Goal: Task Accomplishment & Management: Use online tool/utility

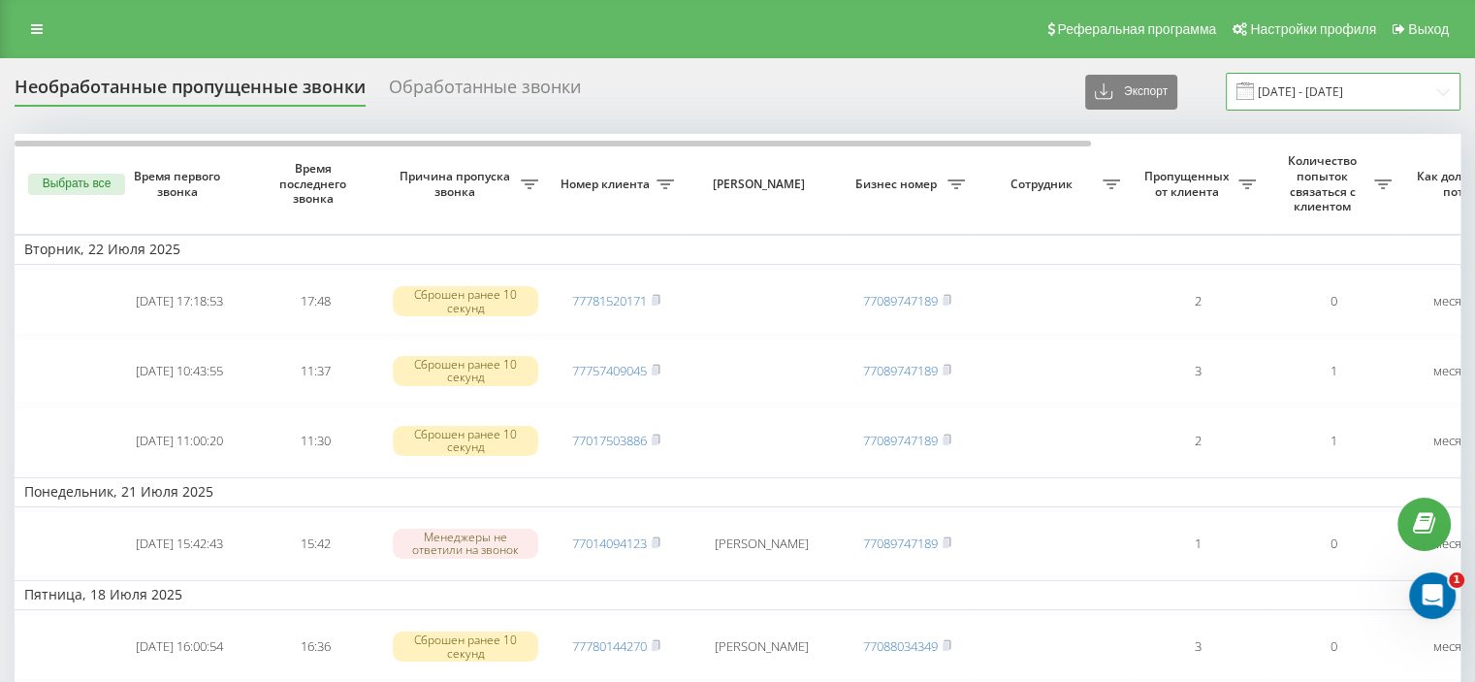
click at [1334, 87] on input "[DATE] - [DATE]" at bounding box center [1343, 92] width 235 height 38
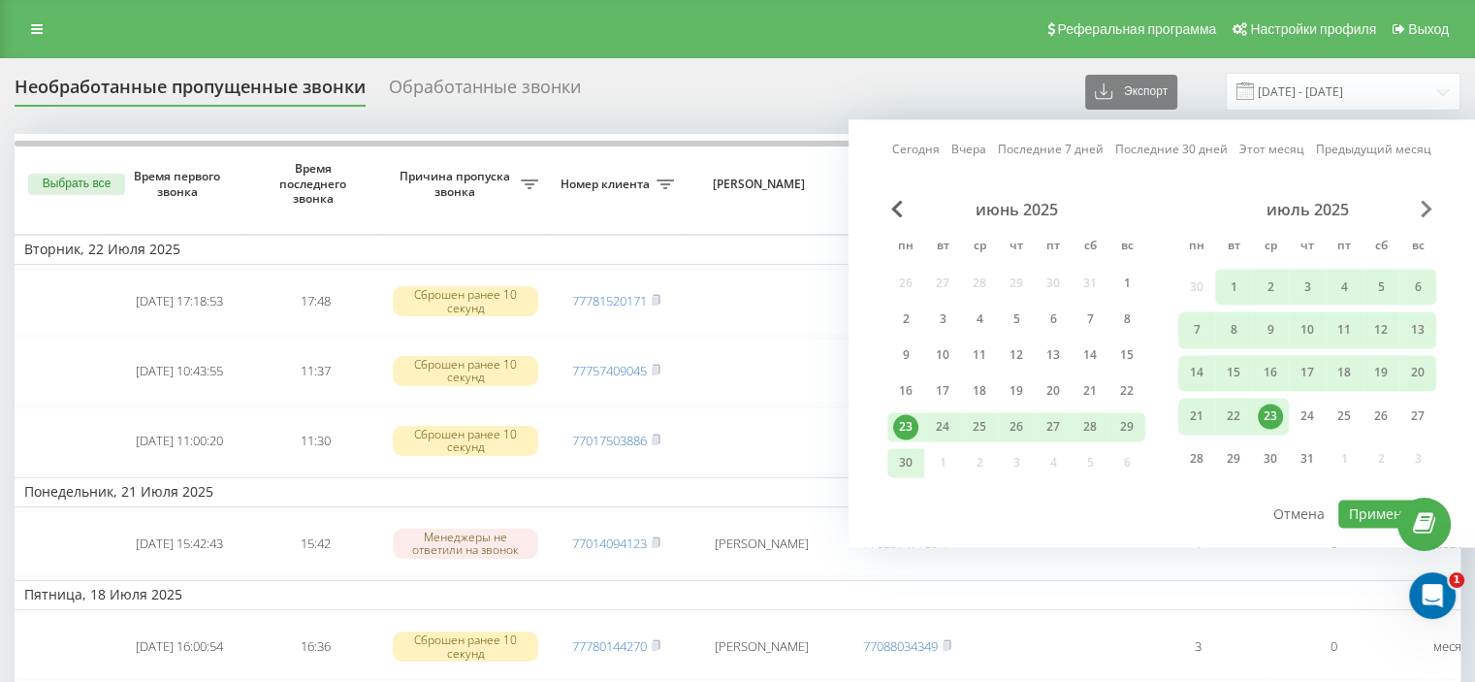
click at [1424, 214] on span "Next Month" at bounding box center [1427, 208] width 12 height 17
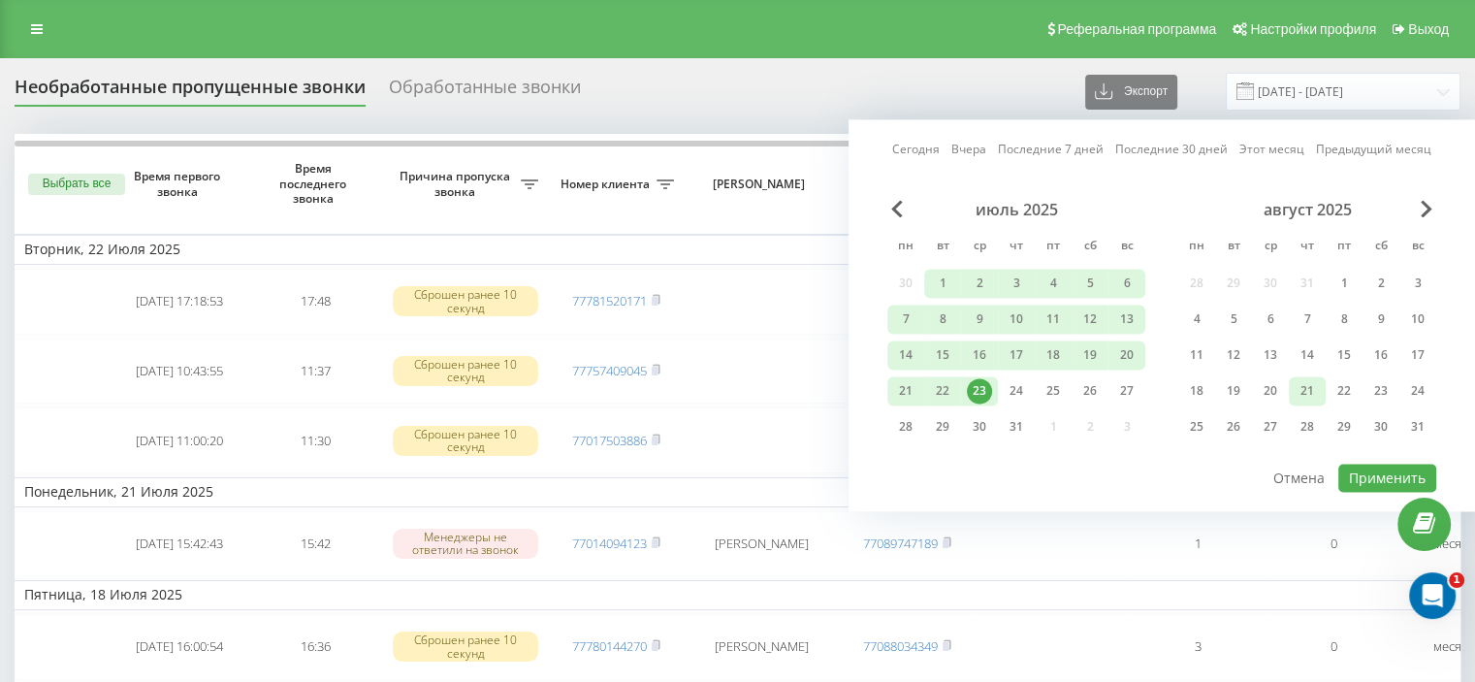
click at [1317, 383] on div "21" at bounding box center [1307, 390] width 25 height 25
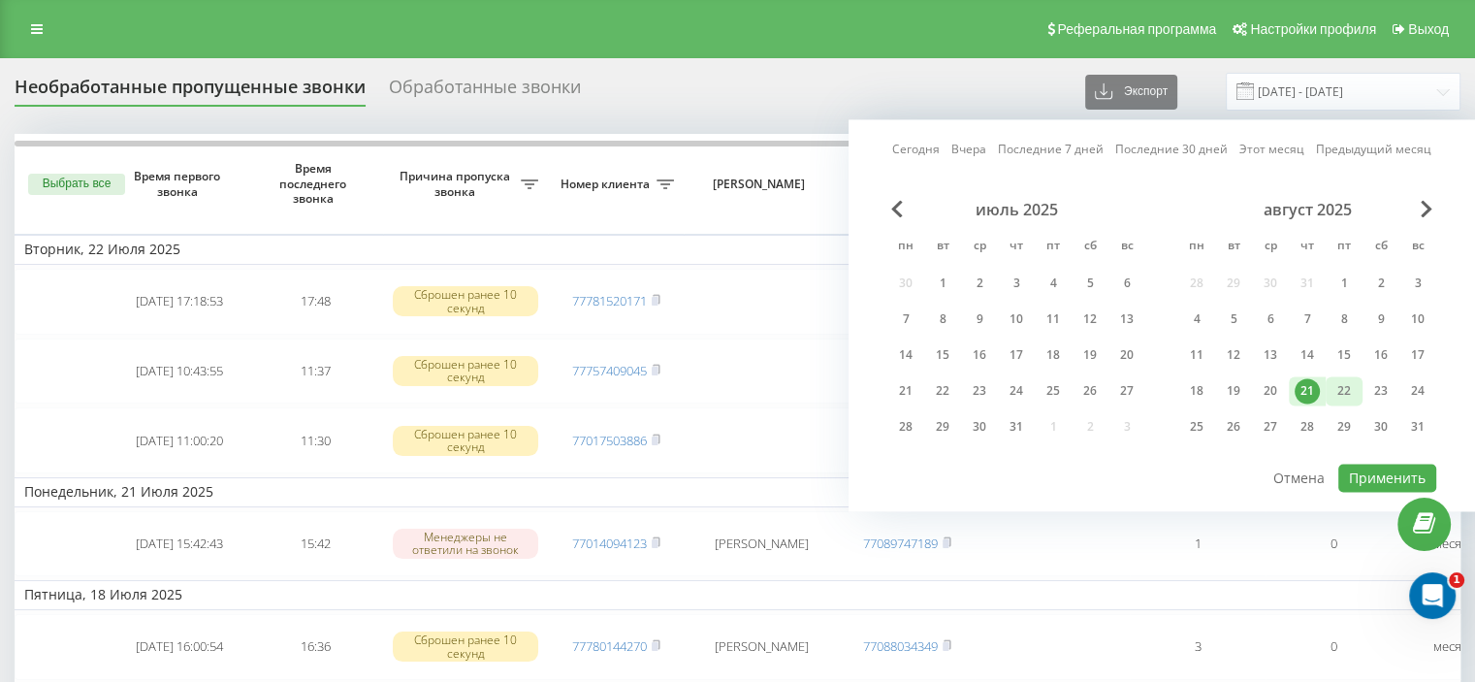
click at [1346, 392] on div "22" at bounding box center [1344, 390] width 25 height 25
click at [1373, 476] on button "Применить" at bounding box center [1387, 478] width 98 height 28
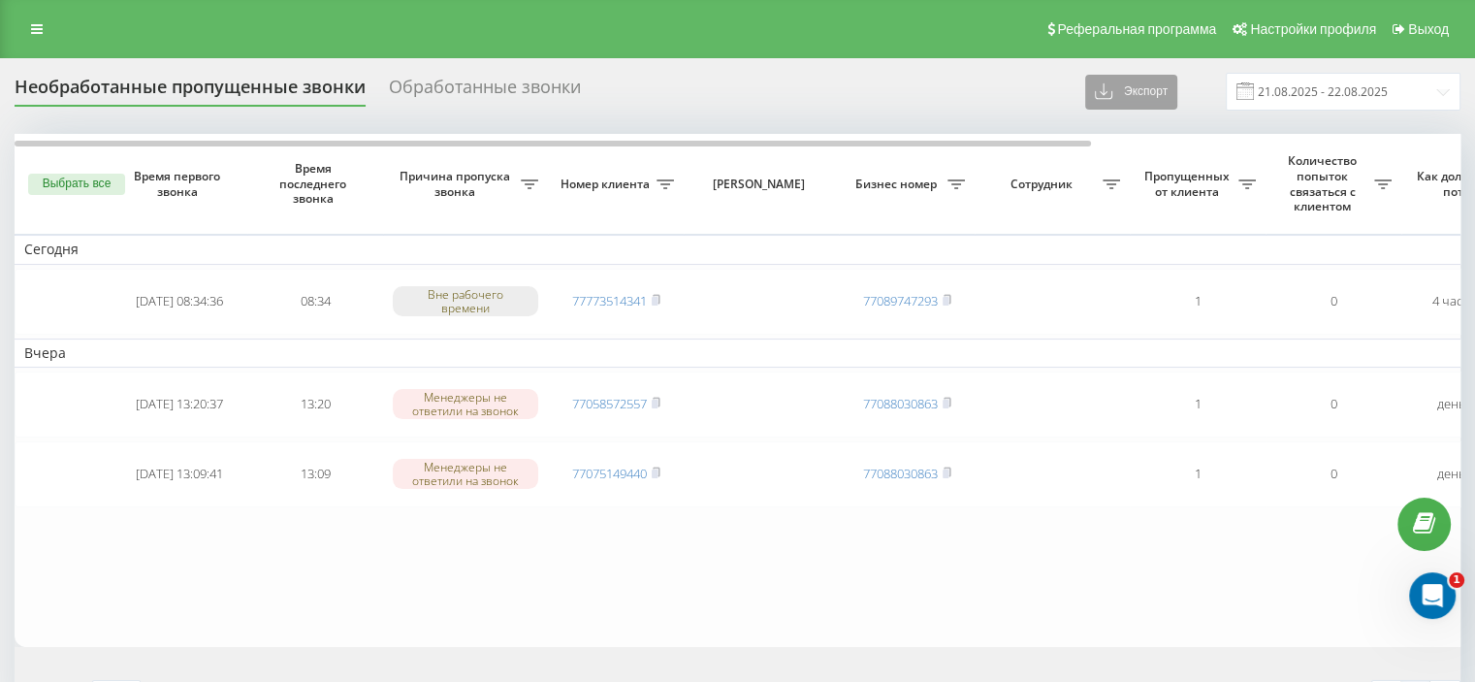
click at [1177, 89] on button "Экспорт" at bounding box center [1131, 92] width 92 height 35
click at [1154, 150] on div ".xlsx" at bounding box center [1137, 162] width 103 height 35
